Goal: Information Seeking & Learning: Learn about a topic

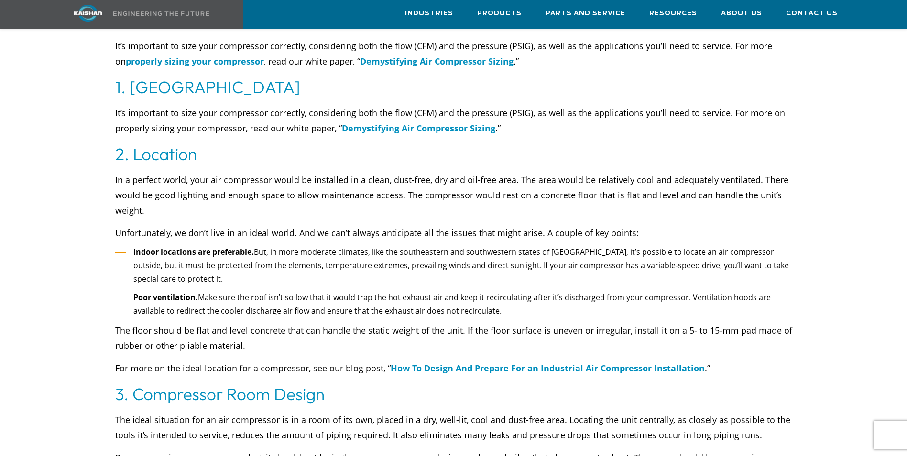
scroll to position [669, 0]
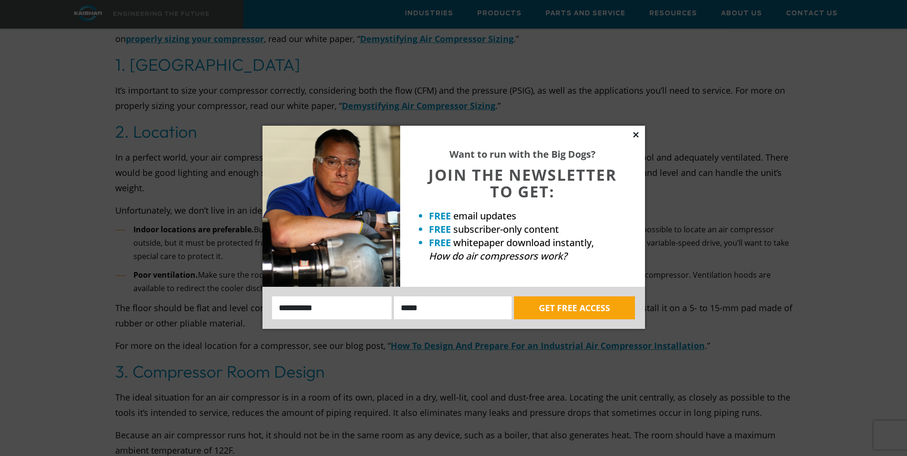
click at [634, 134] on icon at bounding box center [636, 135] width 9 height 9
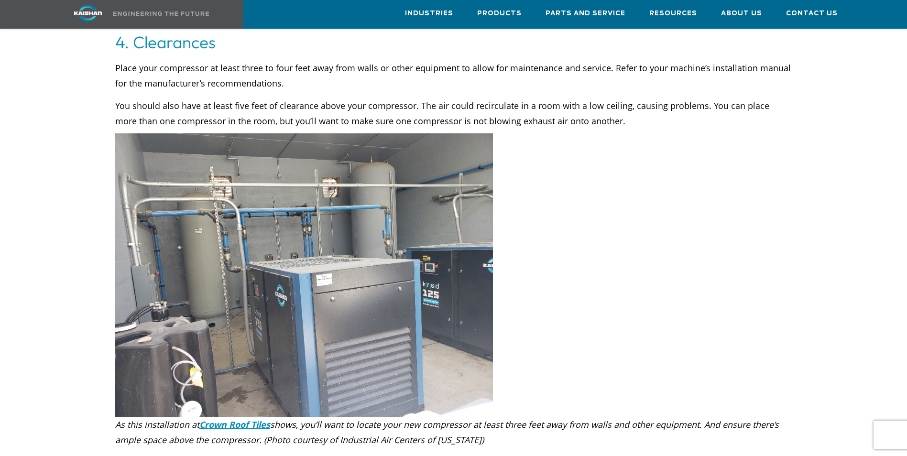
scroll to position [1195, 0]
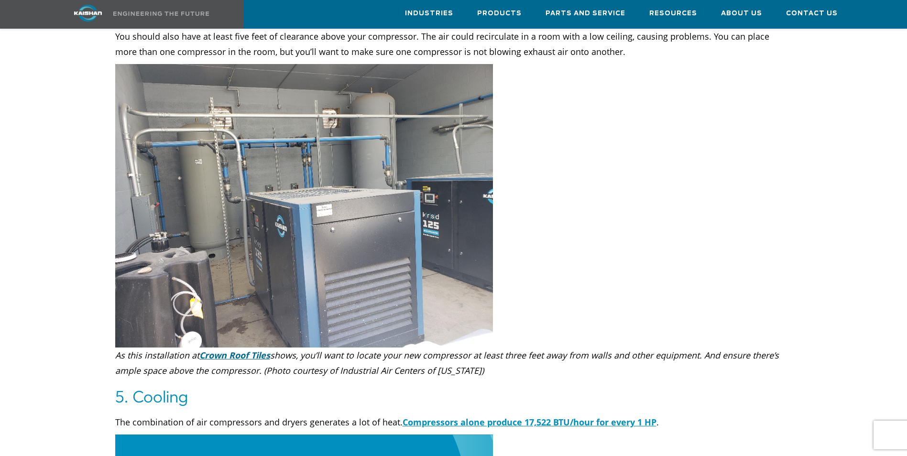
click at [233, 349] on link "Crown Roof Tiles" at bounding box center [234, 354] width 71 height 11
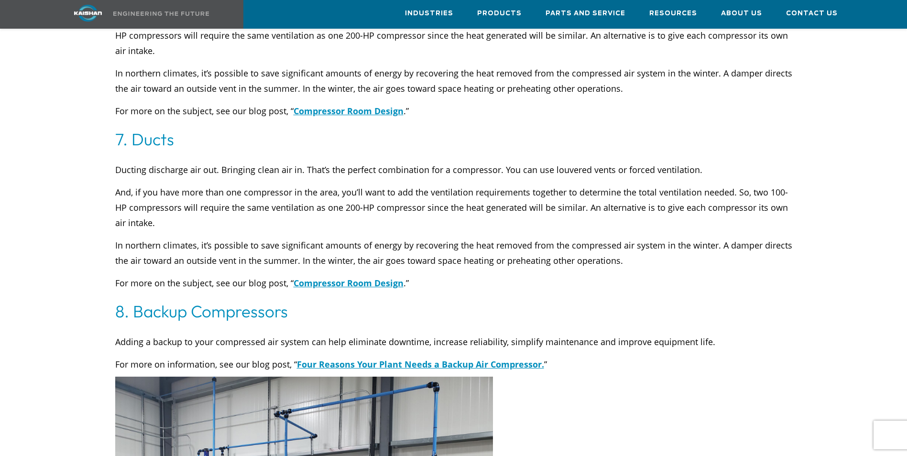
scroll to position [2008, 0]
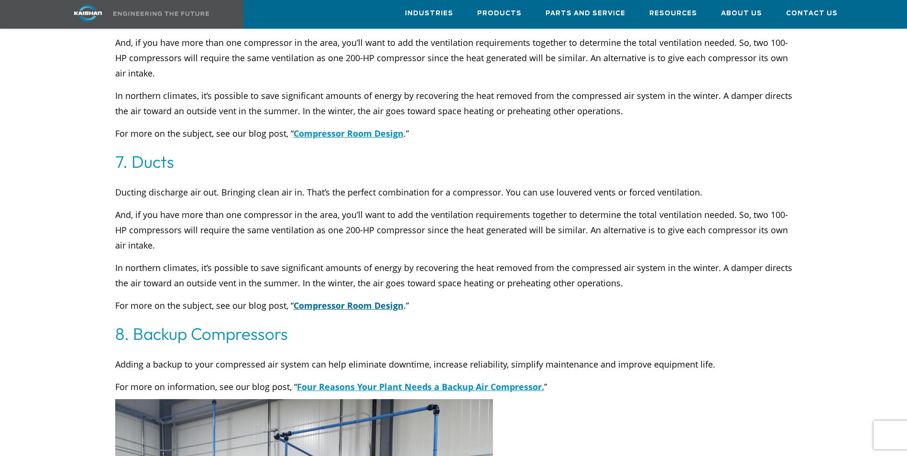
click at [361, 300] on link "Compressor Room Design" at bounding box center [349, 305] width 110 height 11
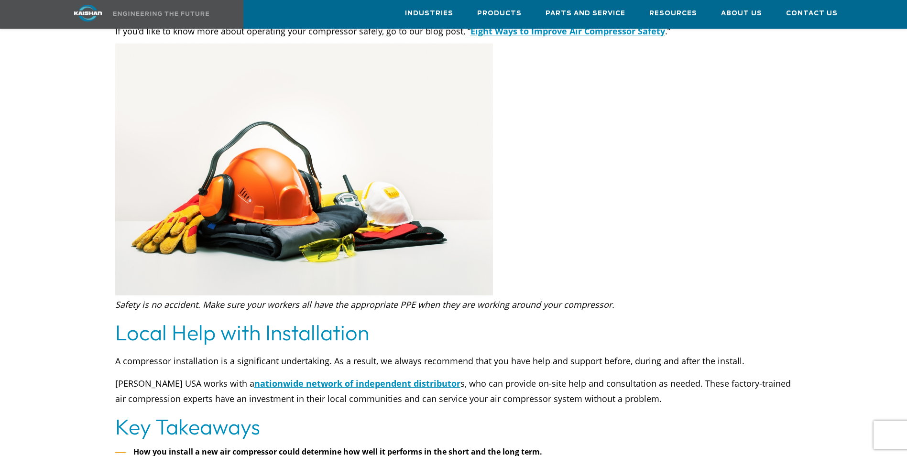
scroll to position [4637, 0]
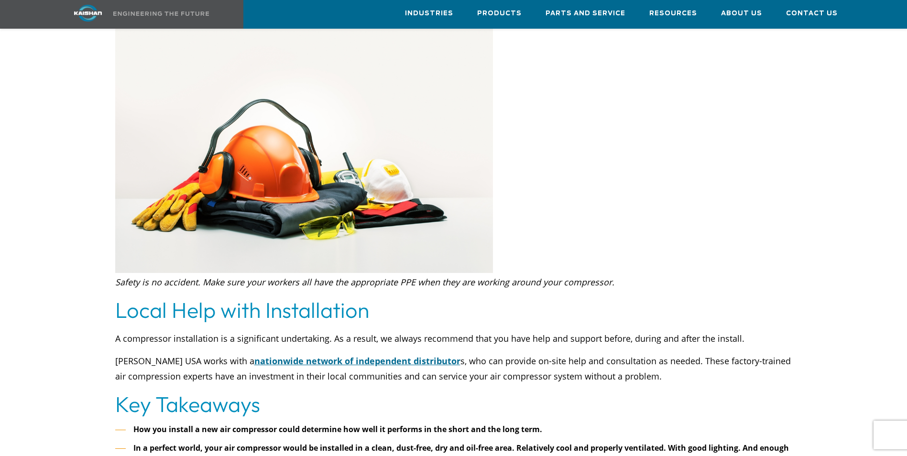
click at [308, 355] on link "nationwide network of independent distributor" at bounding box center [357, 360] width 206 height 11
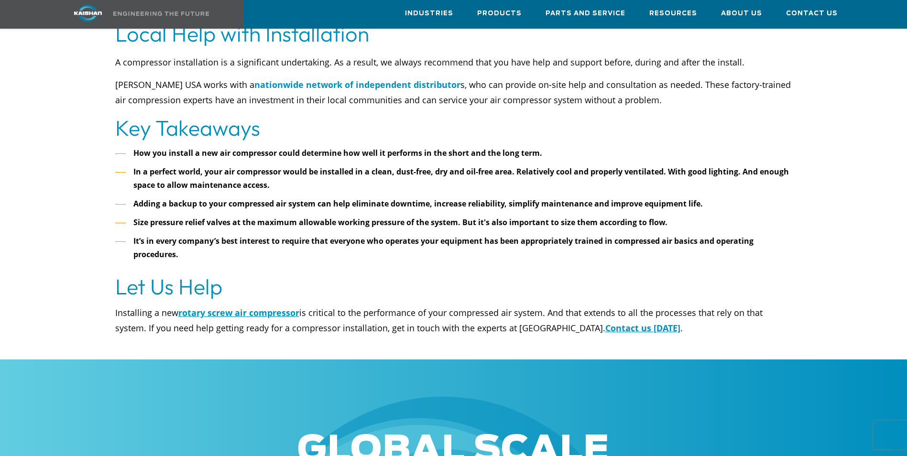
scroll to position [4924, 0]
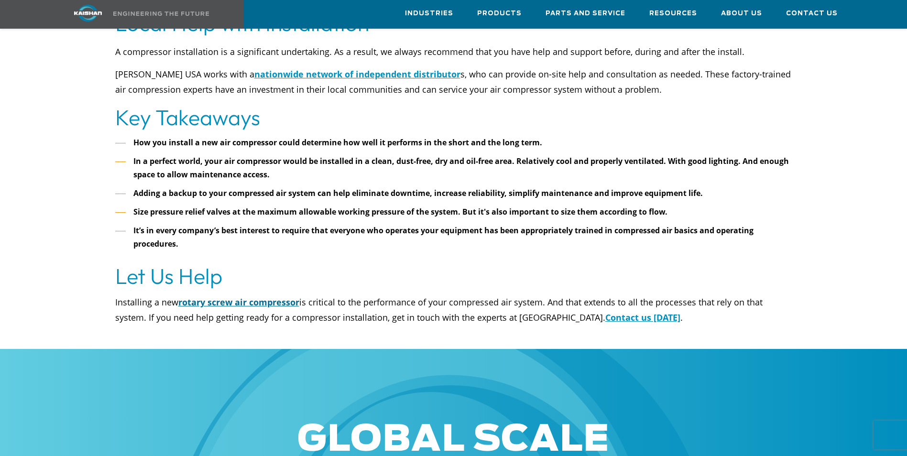
click at [261, 296] on link "rotary screw air compressor" at bounding box center [238, 301] width 121 height 11
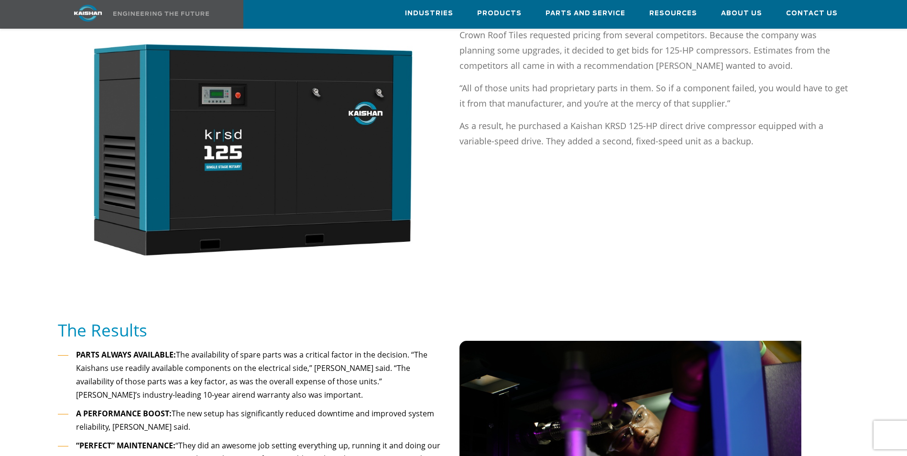
scroll to position [621, 0]
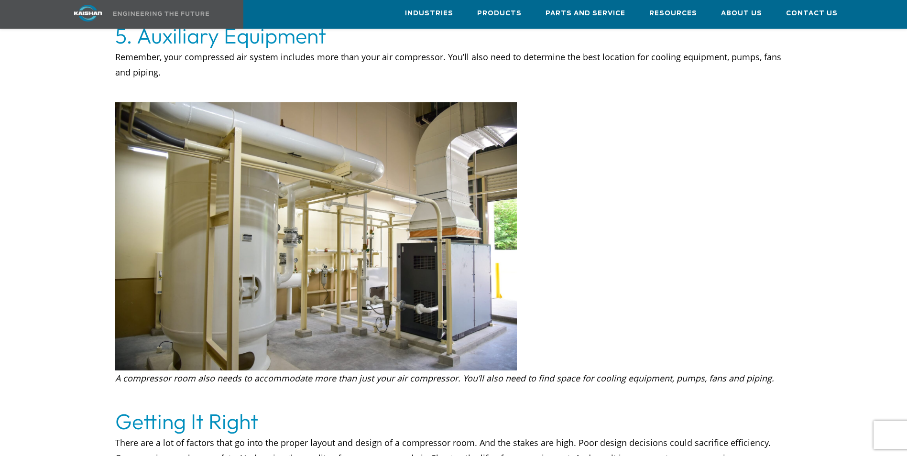
scroll to position [2151, 0]
click at [470, 254] on img at bounding box center [316, 236] width 402 height 268
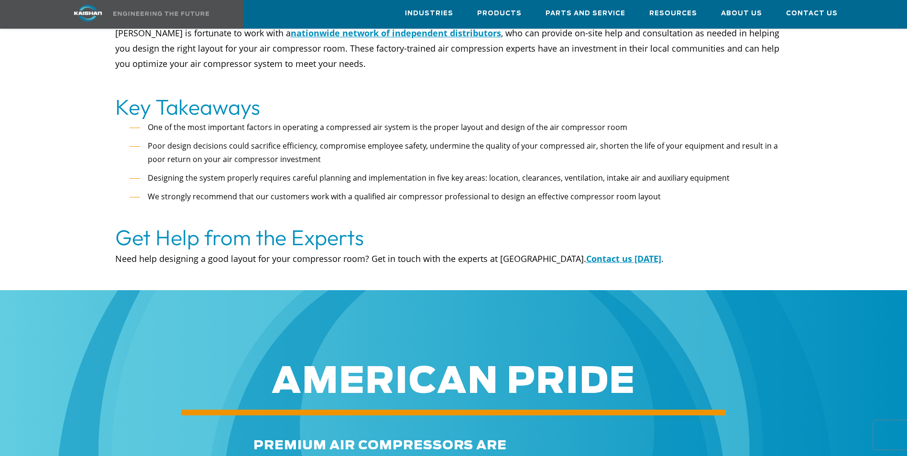
scroll to position [2629, 0]
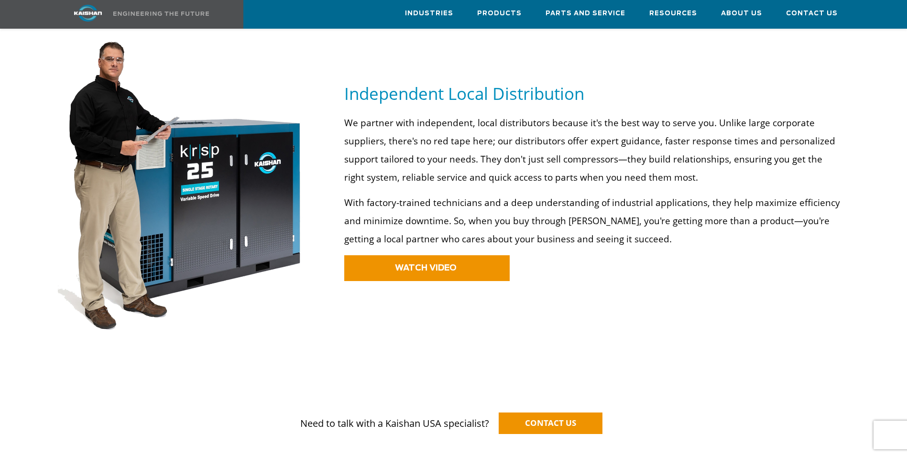
scroll to position [430, 0]
